Goal: Task Accomplishment & Management: Manage account settings

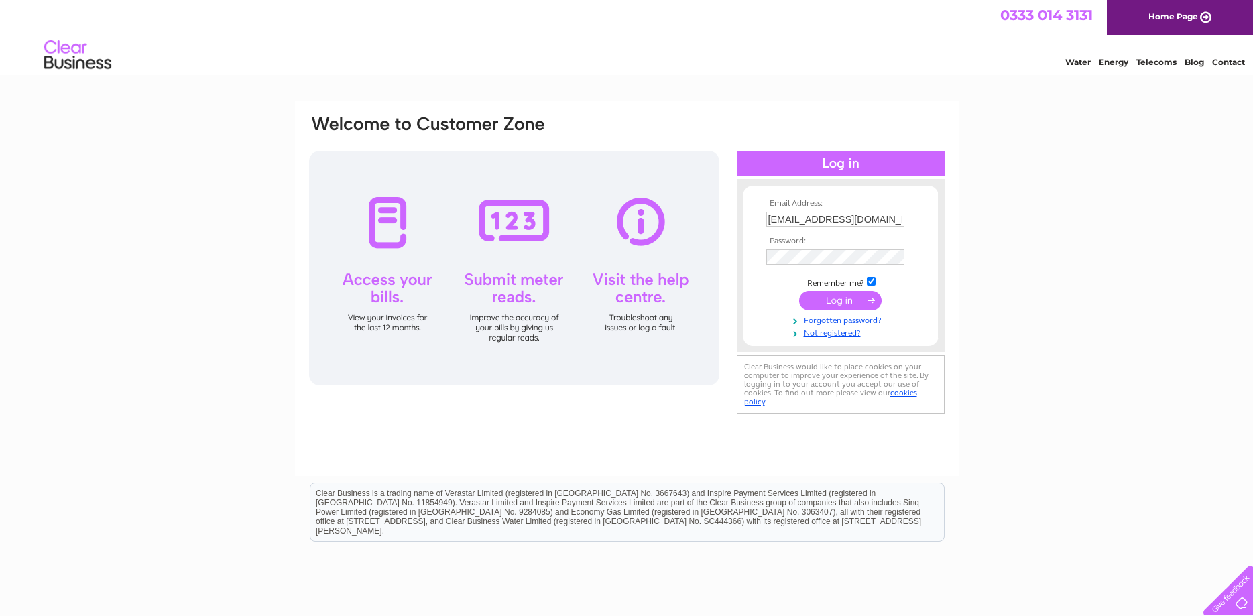
click at [844, 299] on input "submit" at bounding box center [840, 300] width 82 height 19
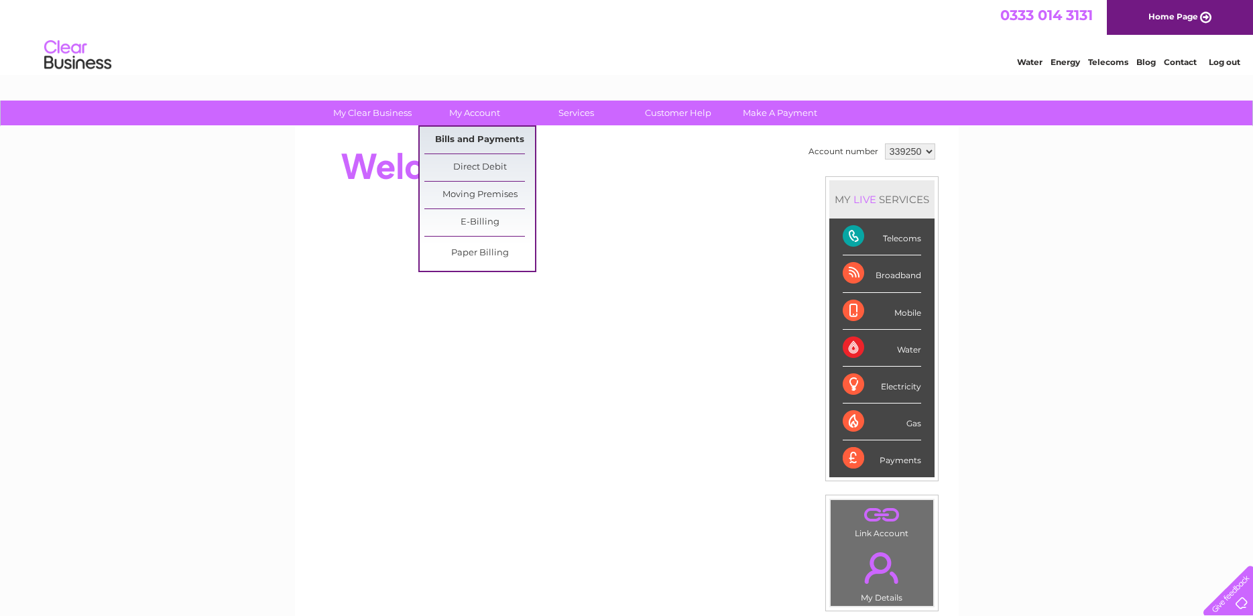
click at [478, 136] on link "Bills and Payments" at bounding box center [479, 140] width 111 height 27
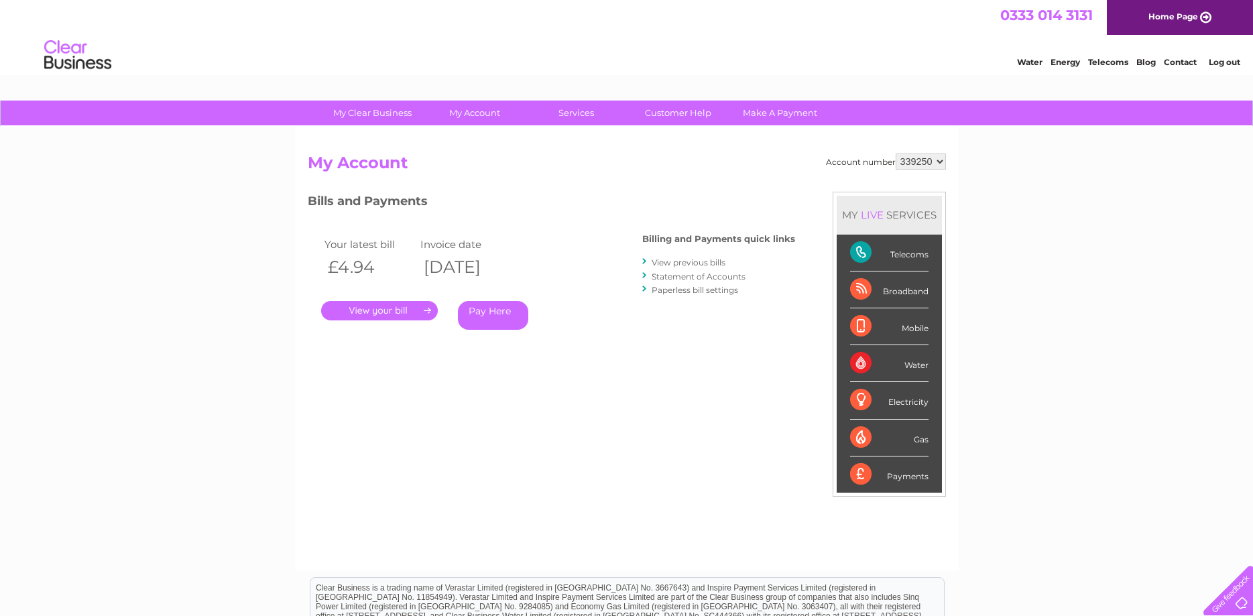
click at [393, 309] on link "." at bounding box center [379, 310] width 117 height 19
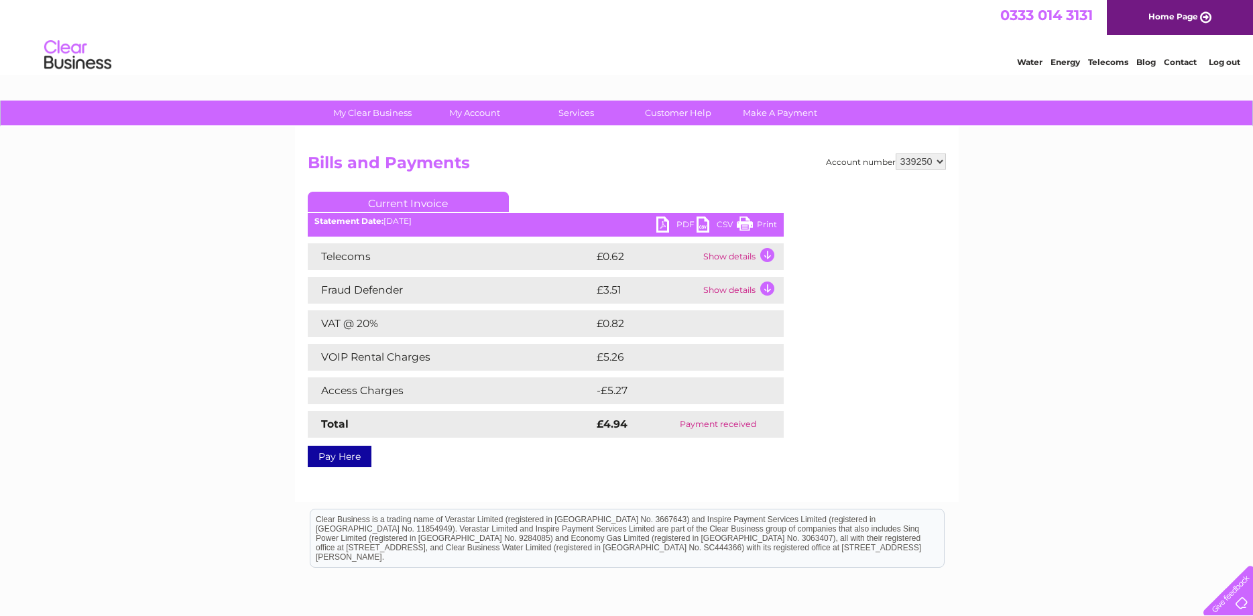
click at [681, 218] on link "PDF" at bounding box center [676, 226] width 40 height 19
click at [1225, 62] on link "Log out" at bounding box center [1225, 62] width 32 height 10
